Goal: Task Accomplishment & Management: Use online tool/utility

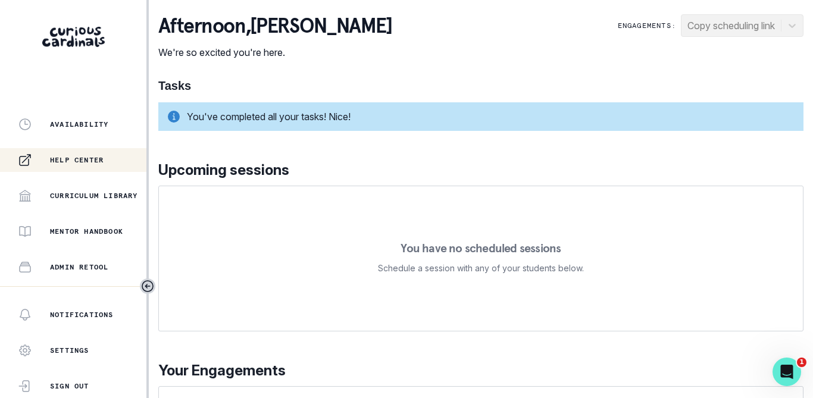
scroll to position [215, 0]
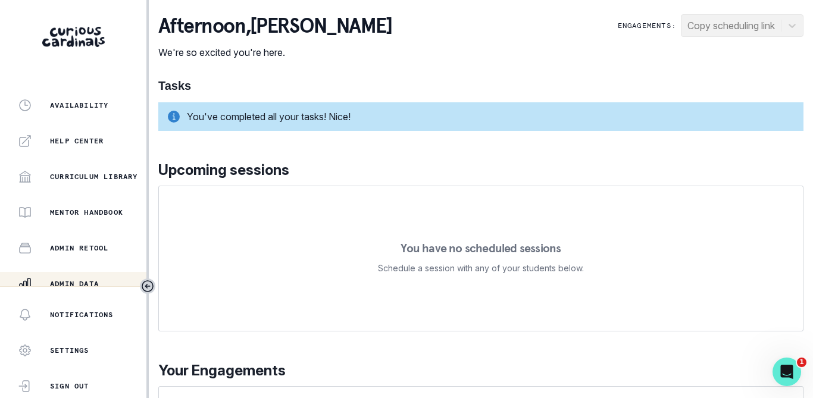
click at [82, 282] on p "Admin Data" at bounding box center [74, 284] width 49 height 10
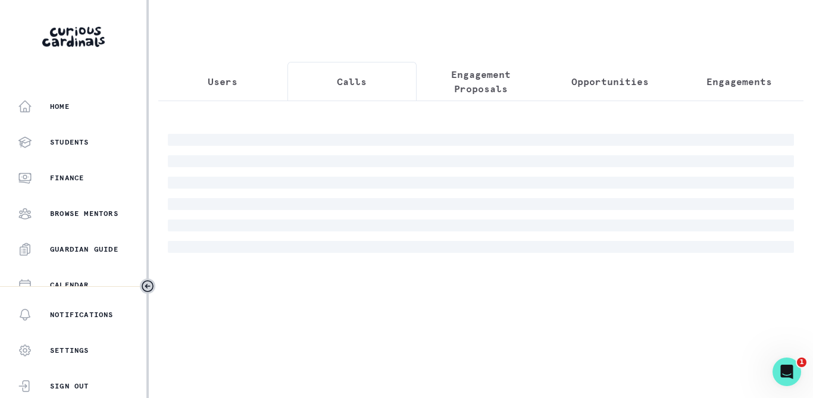
click at [325, 90] on button "Calls" at bounding box center [351, 81] width 129 height 39
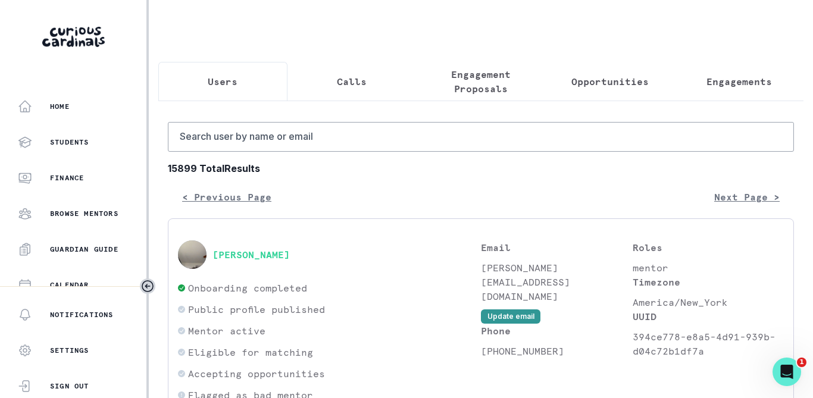
click at [243, 84] on button "Users" at bounding box center [222, 81] width 129 height 39
click at [242, 131] on input "Search user by name or email" at bounding box center [481, 137] width 626 height 30
type input "[PERSON_NAME]"
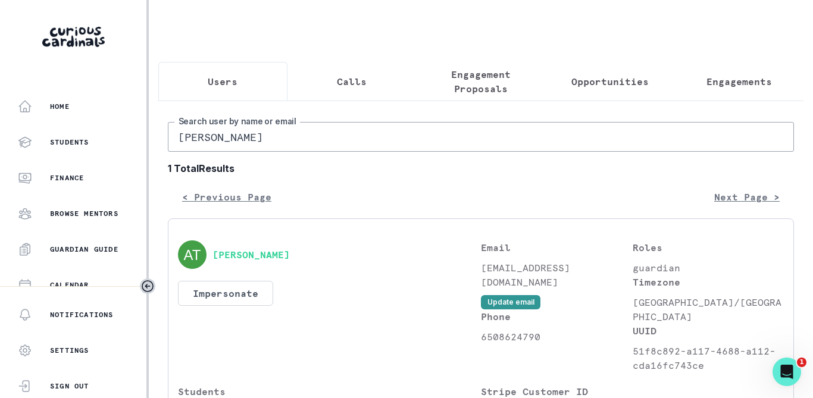
scroll to position [139, 0]
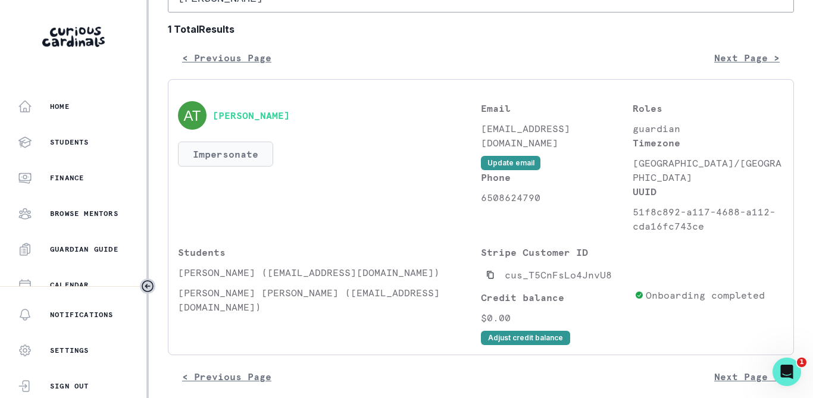
click at [233, 153] on button "Impersonate" at bounding box center [225, 154] width 95 height 25
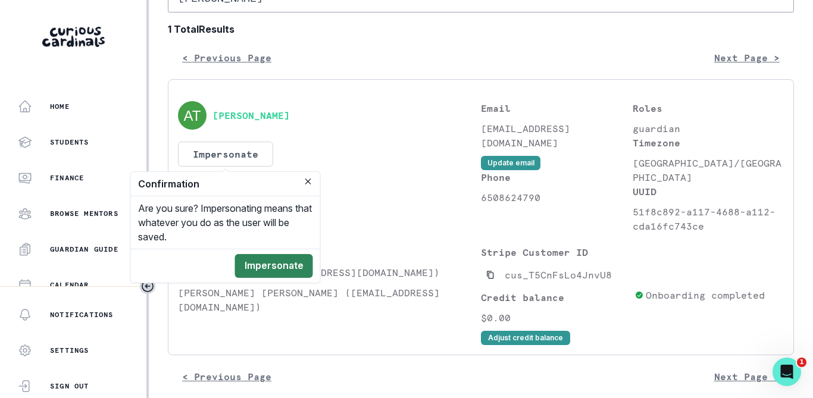
click at [278, 268] on button "Impersonate" at bounding box center [274, 266] width 78 height 24
